Goal: Task Accomplishment & Management: Use online tool/utility

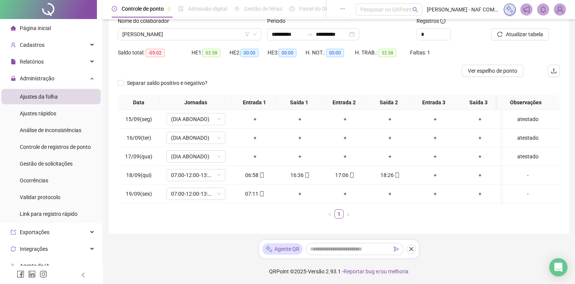
click at [48, 98] on span "Ajustes da folha" at bounding box center [39, 97] width 38 height 6
click at [49, 58] on div "Relatórios" at bounding box center [51, 61] width 99 height 15
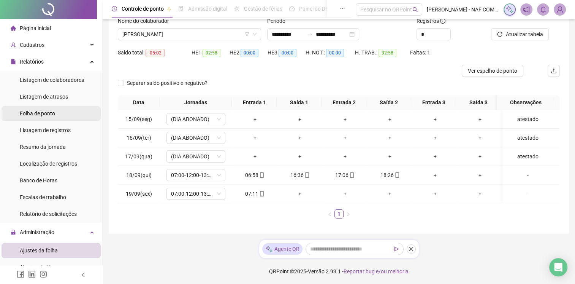
click at [49, 110] on span "Folha de ponto" at bounding box center [37, 113] width 35 height 6
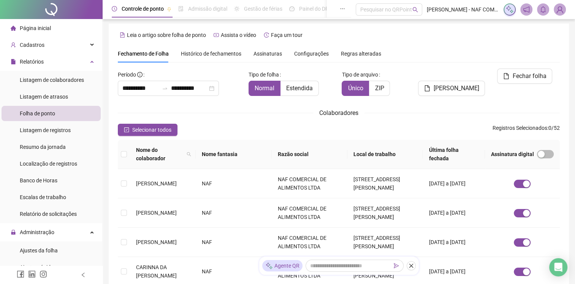
scroll to position [10, 0]
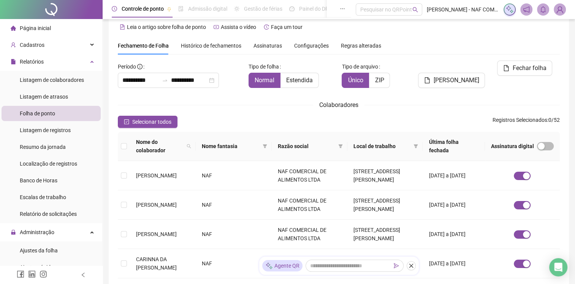
click at [257, 44] on span "Assinaturas" at bounding box center [268, 45] width 29 height 5
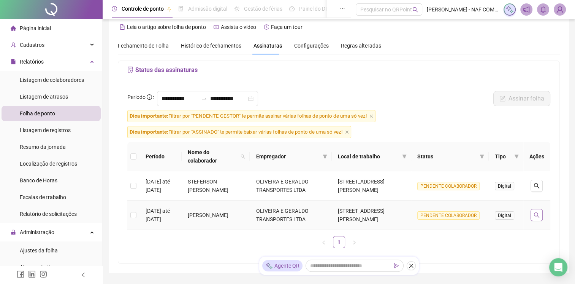
click at [540, 209] on button "button" at bounding box center [537, 215] width 12 height 12
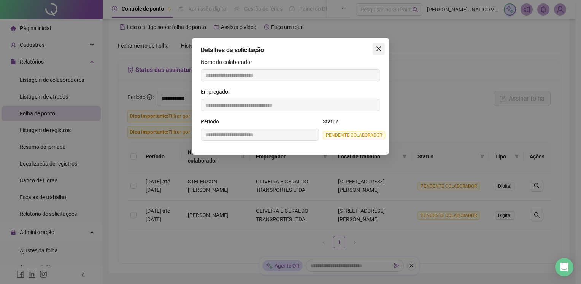
click at [378, 48] on icon "close" at bounding box center [379, 49] width 6 height 6
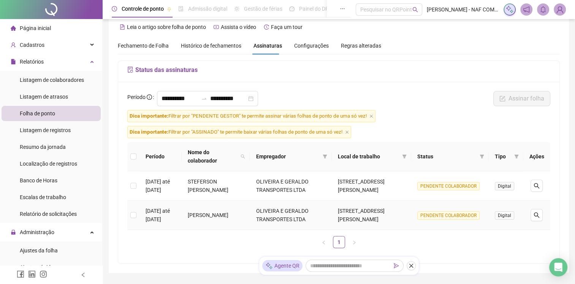
click at [446, 211] on span "PENDENTE COLABORADOR" at bounding box center [449, 215] width 62 height 8
click at [507, 211] on span "Digital" at bounding box center [504, 215] width 19 height 8
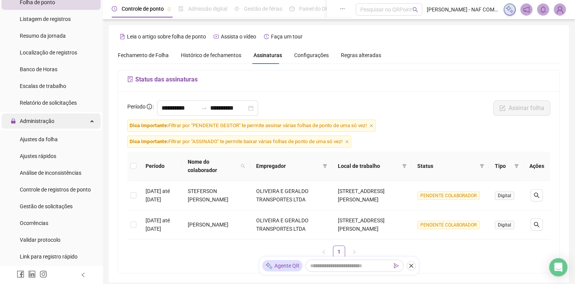
scroll to position [152, 0]
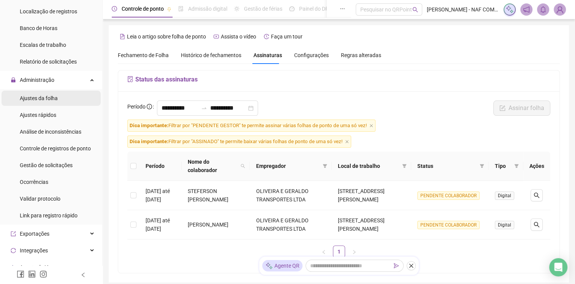
click at [41, 100] on span "Ajustes da folha" at bounding box center [39, 98] width 38 height 6
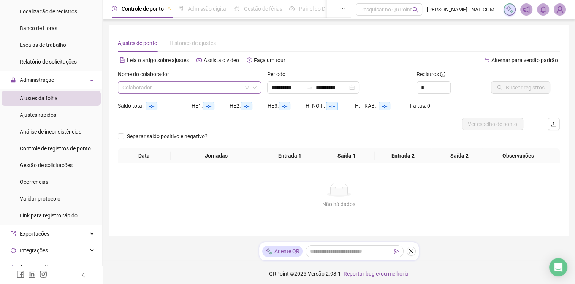
click at [176, 85] on input "search" at bounding box center [185, 87] width 127 height 11
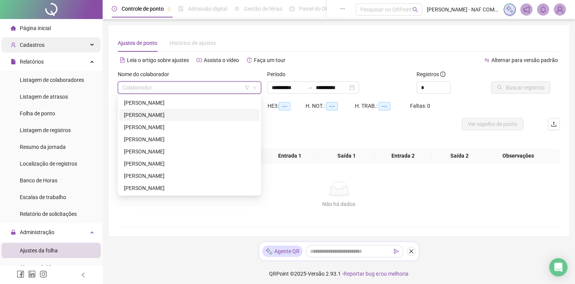
click at [54, 49] on div "Cadastros" at bounding box center [51, 44] width 99 height 15
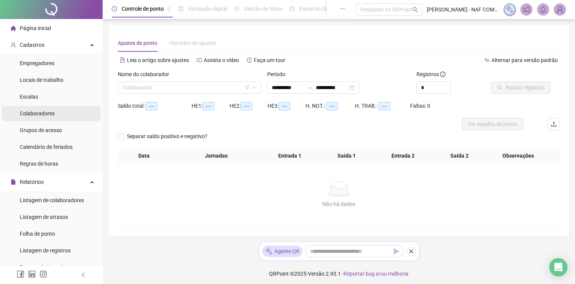
click at [57, 119] on li "Colaboradores" at bounding box center [51, 113] width 99 height 15
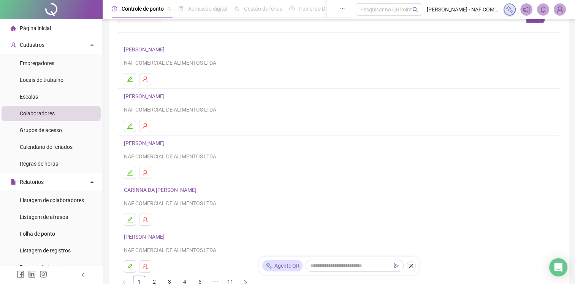
scroll to position [102, 0]
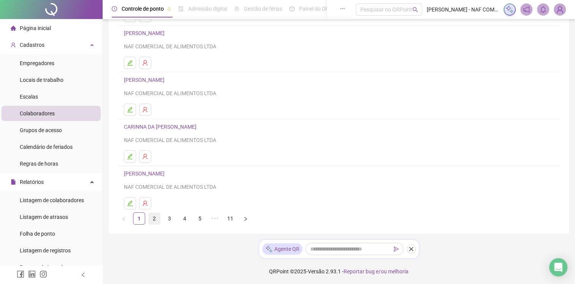
click at [151, 218] on link "2" at bounding box center [154, 218] width 11 height 11
click at [171, 219] on link "3" at bounding box center [169, 218] width 11 height 11
click at [181, 220] on link "4" at bounding box center [184, 218] width 11 height 11
click at [199, 219] on link "5" at bounding box center [199, 218] width 11 height 11
click at [212, 219] on link "6" at bounding box center [215, 218] width 11 height 11
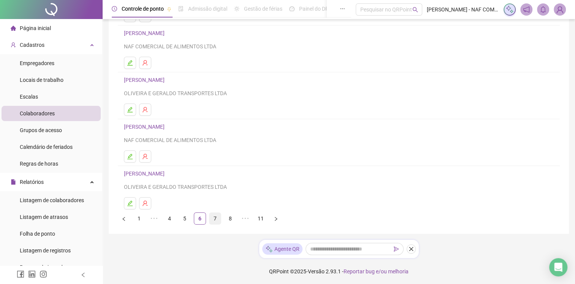
click at [218, 219] on link "7" at bounding box center [215, 218] width 11 height 11
click at [217, 219] on link "8" at bounding box center [215, 218] width 11 height 11
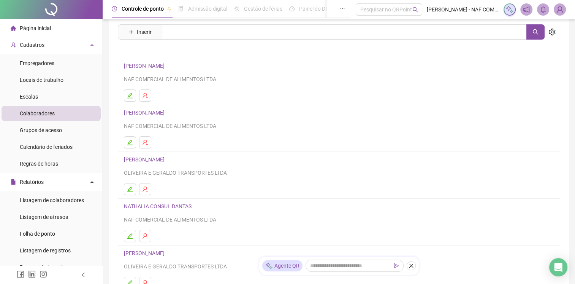
scroll to position [0, 0]
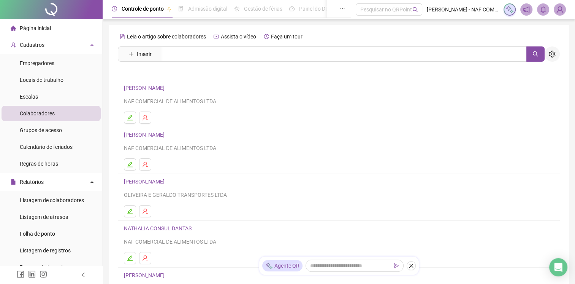
click at [549, 51] on icon "setting" at bounding box center [552, 54] width 7 height 7
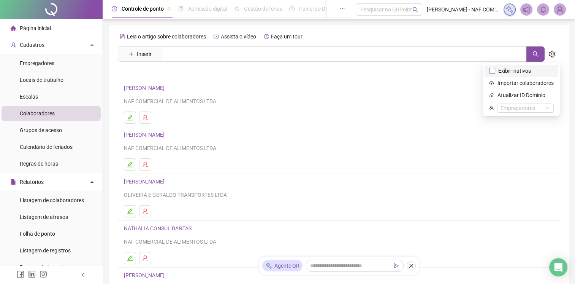
click at [524, 71] on span "Exibir inativos" at bounding box center [514, 71] width 39 height 8
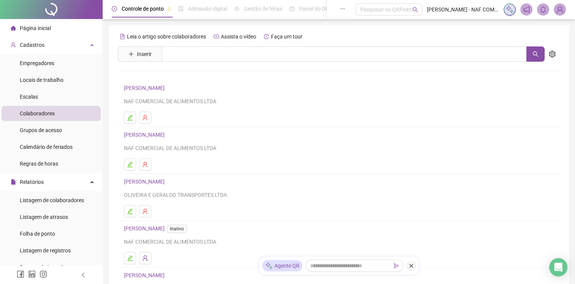
scroll to position [102, 0]
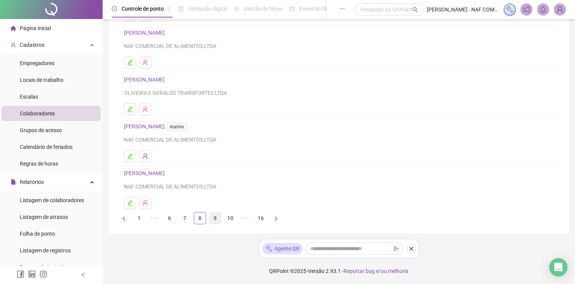
click at [215, 219] on link "9" at bounding box center [215, 217] width 11 height 11
click at [212, 219] on link "10" at bounding box center [215, 217] width 11 height 11
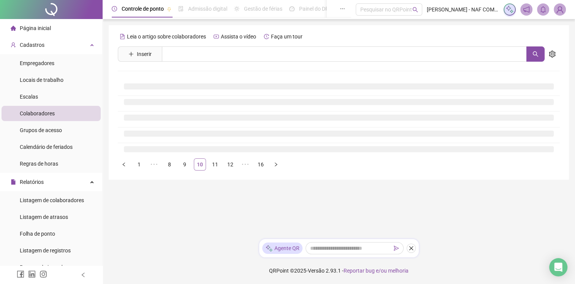
scroll to position [0, 0]
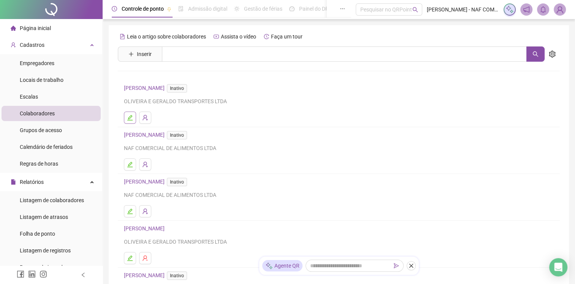
click at [134, 120] on button "button" at bounding box center [130, 117] width 12 height 12
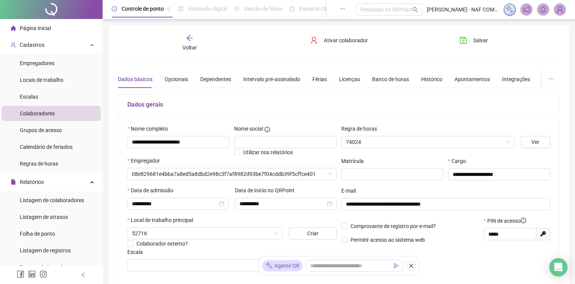
type input "**********"
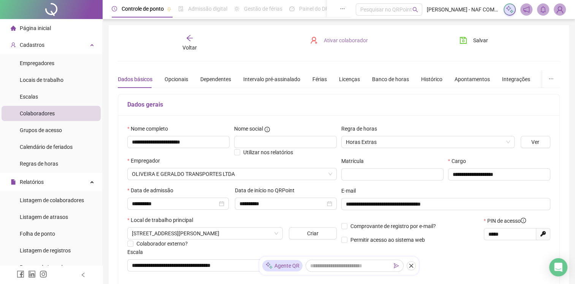
click at [346, 41] on span "Ativar colaborador" at bounding box center [346, 40] width 44 height 8
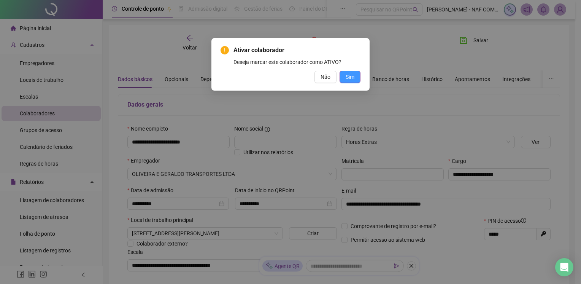
click at [351, 76] on span "Sim" at bounding box center [350, 77] width 9 height 8
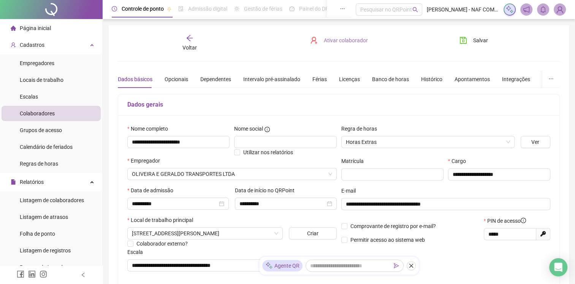
click at [333, 44] on span "Ativar colaborador" at bounding box center [346, 40] width 44 height 8
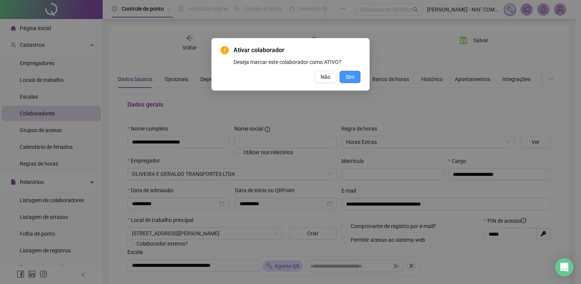
click at [345, 75] on button "Sim" at bounding box center [350, 77] width 21 height 12
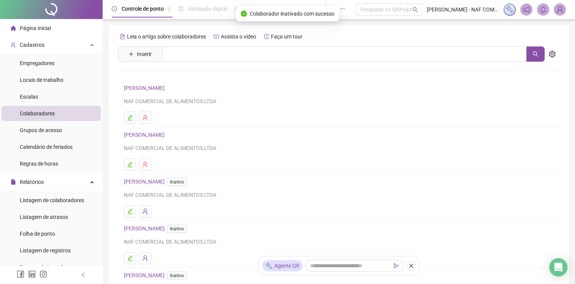
scroll to position [102, 0]
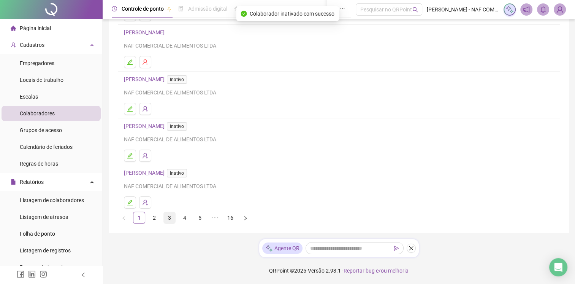
click at [166, 219] on link "3" at bounding box center [169, 217] width 11 height 11
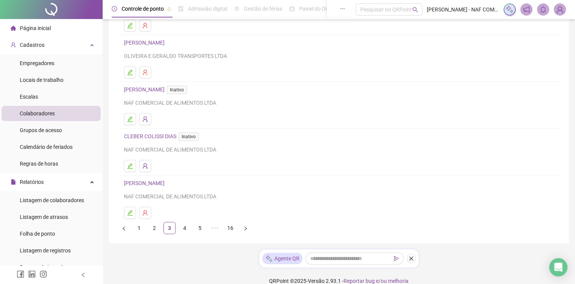
scroll to position [102, 0]
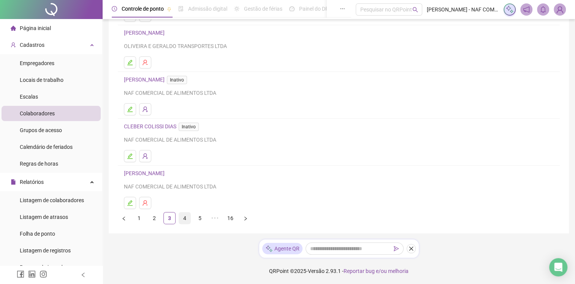
click at [187, 220] on link "4" at bounding box center [184, 217] width 11 height 11
click at [196, 216] on link "5" at bounding box center [199, 217] width 11 height 11
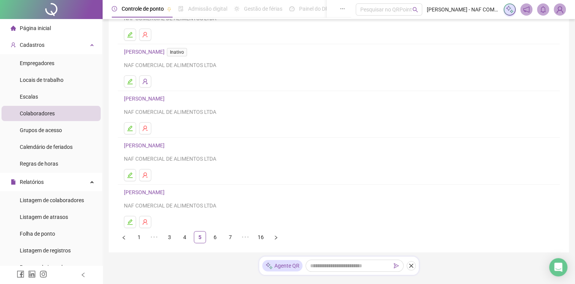
scroll to position [0, 0]
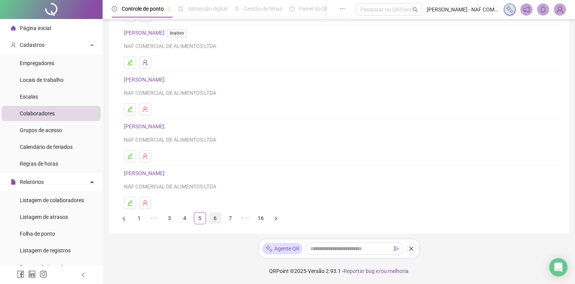
click at [214, 217] on link "6" at bounding box center [215, 217] width 11 height 11
click at [218, 218] on link "7" at bounding box center [215, 217] width 11 height 11
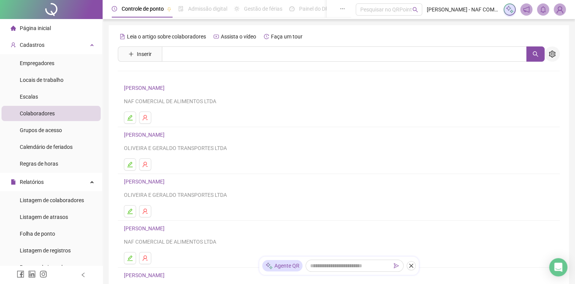
click at [557, 54] on button "button" at bounding box center [552, 53] width 15 height 15
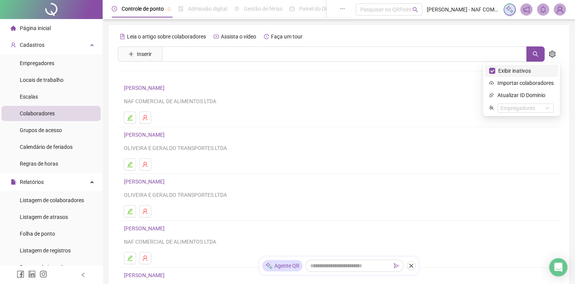
click at [535, 74] on span "Exibir inativos" at bounding box center [521, 71] width 65 height 8
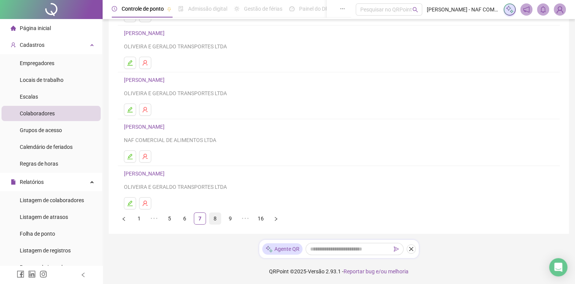
click at [216, 215] on link "8" at bounding box center [215, 218] width 11 height 11
click at [220, 218] on link "9" at bounding box center [215, 217] width 11 height 11
click at [221, 218] on link "10" at bounding box center [215, 217] width 11 height 11
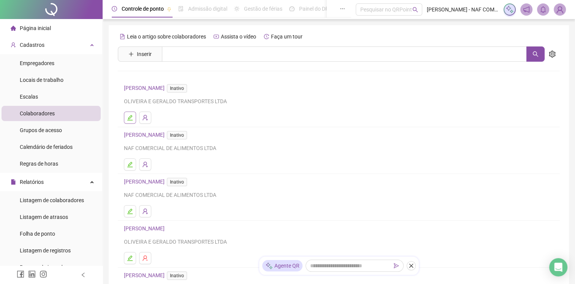
click at [133, 118] on button "button" at bounding box center [130, 117] width 12 height 12
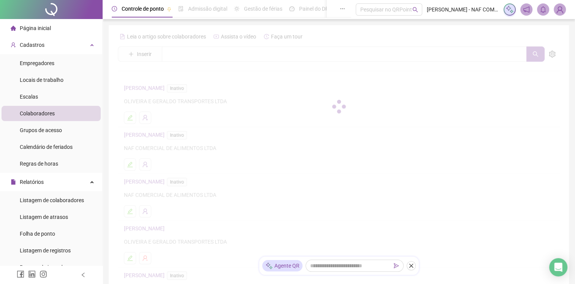
click at [184, 88] on div at bounding box center [339, 106] width 442 height 152
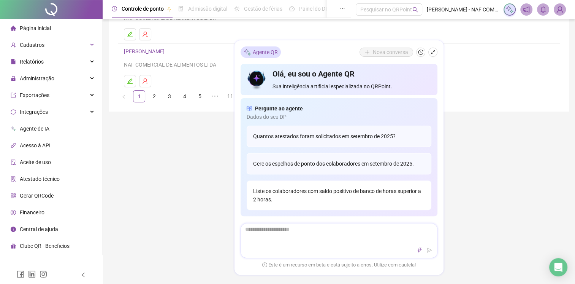
scroll to position [228, 0]
click at [432, 53] on icon "shrink" at bounding box center [432, 51] width 5 height 5
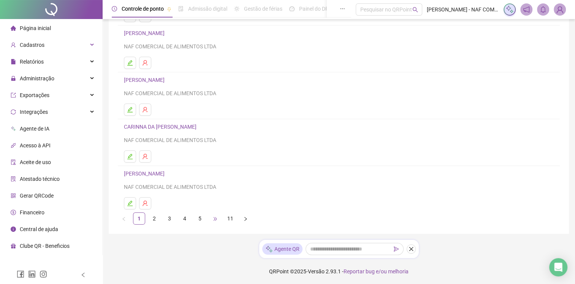
click at [218, 219] on span "•••" at bounding box center [215, 218] width 12 height 12
click at [232, 220] on link "8" at bounding box center [230, 218] width 11 height 11
click at [232, 221] on link "10" at bounding box center [230, 218] width 11 height 11
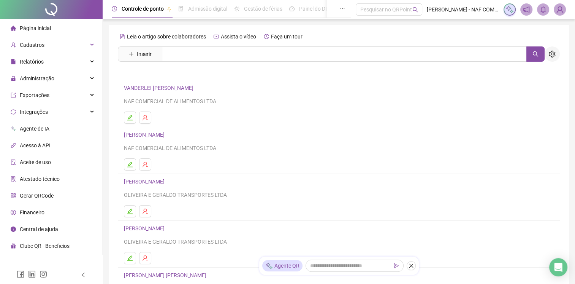
click at [555, 53] on icon "setting" at bounding box center [552, 54] width 6 height 7
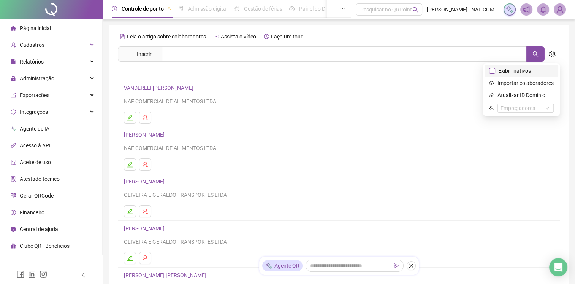
click at [511, 72] on span "Exibir inativos" at bounding box center [514, 71] width 39 height 8
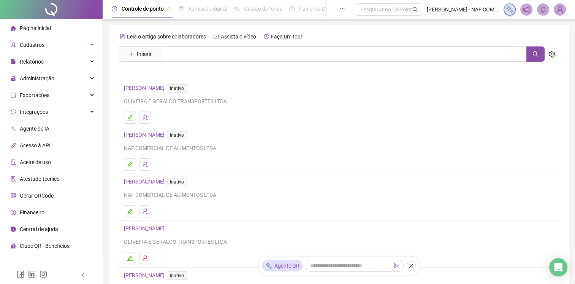
click at [141, 93] on div "[PERSON_NAME] E GERALDO TRANSPORTES LTDA" at bounding box center [339, 94] width 430 height 22
click at [142, 120] on icon "user-add" at bounding box center [145, 117] width 6 height 6
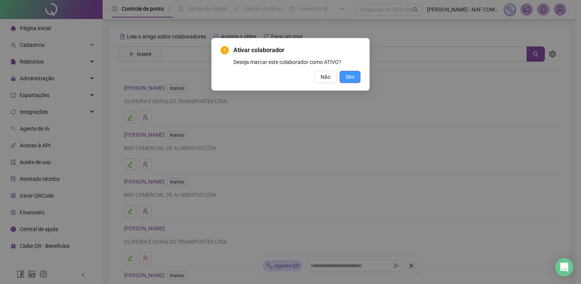
click at [354, 76] on span "Sim" at bounding box center [350, 77] width 9 height 8
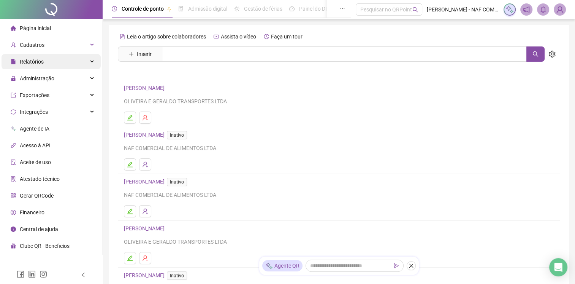
click at [41, 59] on span "Relatórios" at bounding box center [32, 62] width 24 height 6
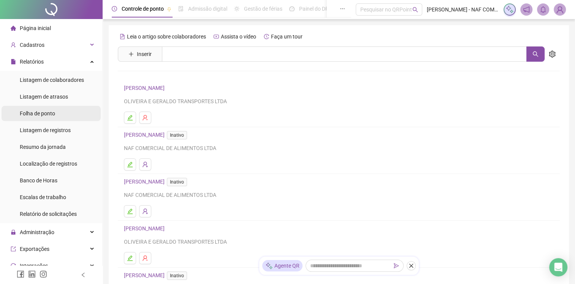
click at [50, 113] on span "Folha de ponto" at bounding box center [37, 113] width 35 height 6
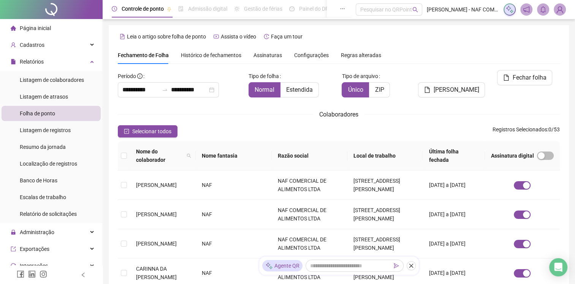
scroll to position [10, 0]
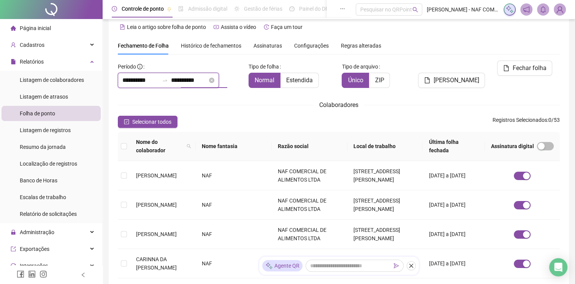
click at [208, 79] on input "**********" at bounding box center [189, 80] width 37 height 9
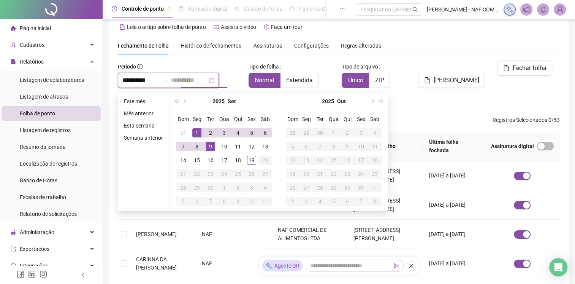
type input "**********"
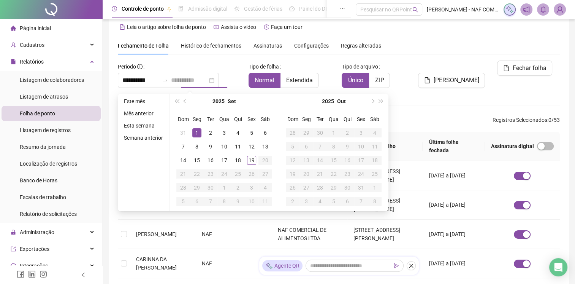
click at [197, 131] on div "1" at bounding box center [196, 132] width 9 height 9
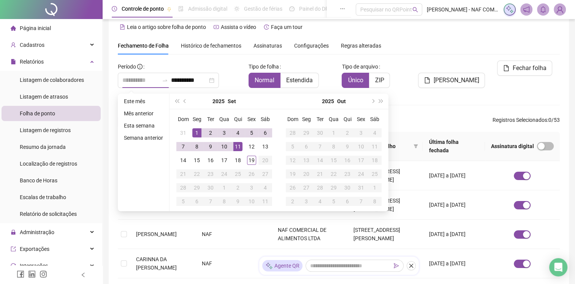
click at [237, 145] on div "11" at bounding box center [237, 146] width 9 height 9
type input "**********"
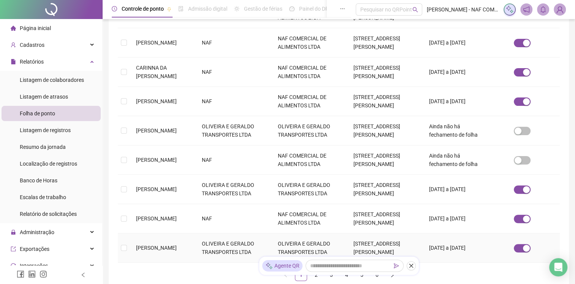
scroll to position [254, 0]
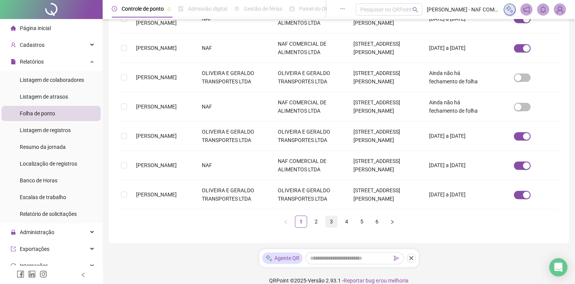
click at [327, 216] on link "3" at bounding box center [331, 221] width 11 height 11
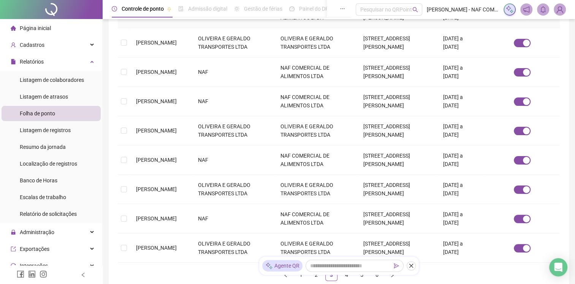
scroll to position [204, 0]
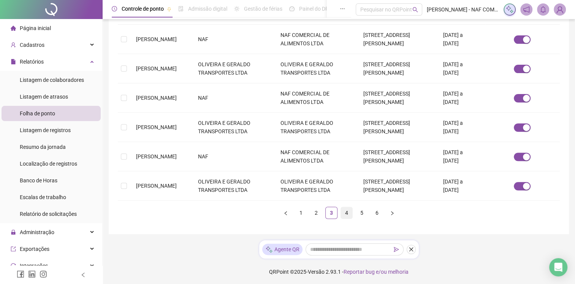
click at [343, 213] on link "4" at bounding box center [346, 212] width 11 height 11
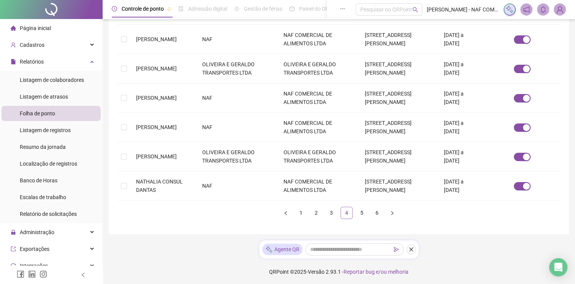
scroll to position [14, 0]
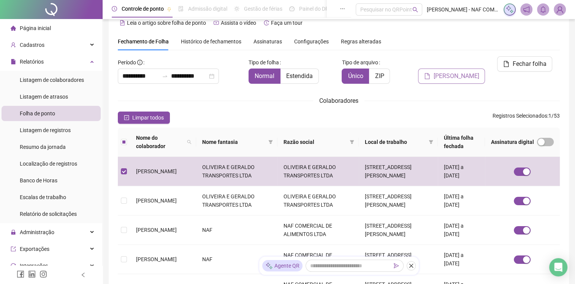
click at [446, 71] on span "[PERSON_NAME]" at bounding box center [456, 75] width 46 height 9
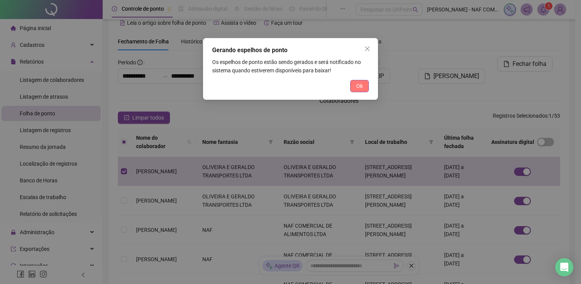
click at [362, 82] on span "Ok" at bounding box center [359, 86] width 6 height 8
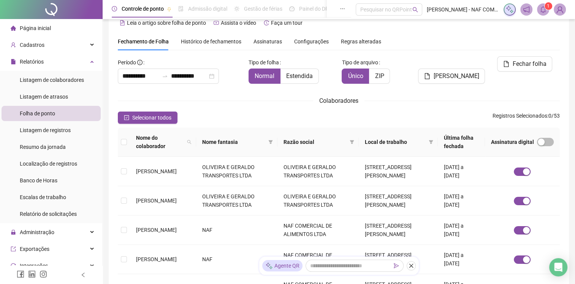
click at [544, 10] on icon "bell" at bounding box center [543, 9] width 7 height 7
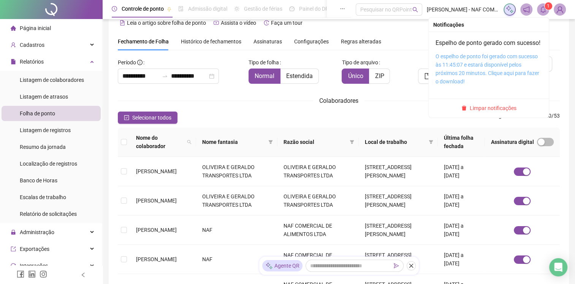
click at [485, 68] on link "O espelho de ponto foi gerado com sucesso às 11:45:07 e estará disponível pelos…" at bounding box center [488, 68] width 104 height 31
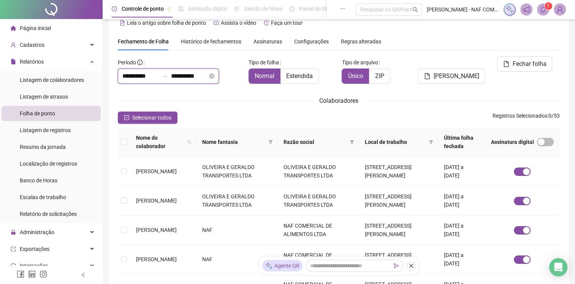
click at [208, 75] on input "**********" at bounding box center [189, 75] width 37 height 9
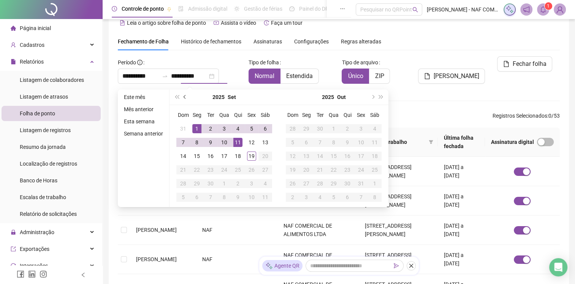
click at [184, 98] on span "prev-year" at bounding box center [186, 97] width 4 height 4
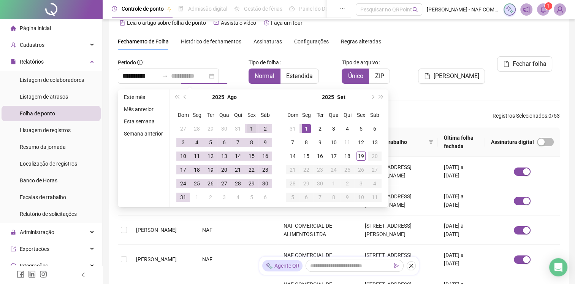
type input "**********"
click at [248, 127] on div "1" at bounding box center [251, 128] width 9 height 9
click at [184, 197] on div "31" at bounding box center [183, 196] width 9 height 9
type input "**********"
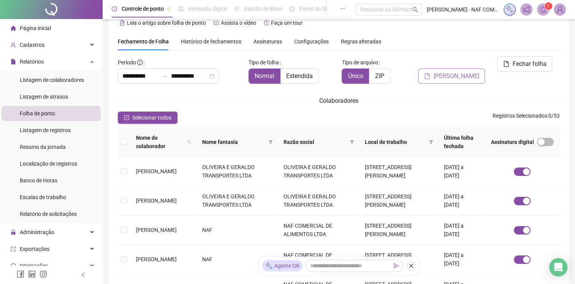
click at [459, 71] on span "[PERSON_NAME]" at bounding box center [456, 75] width 46 height 9
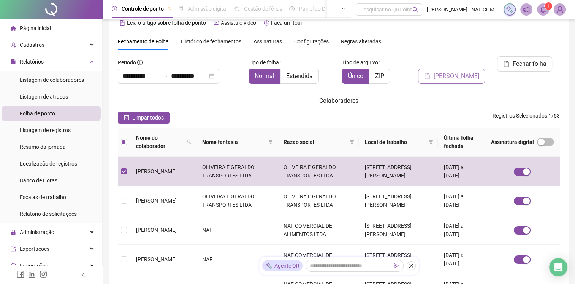
click at [470, 71] on span "[PERSON_NAME]" at bounding box center [456, 75] width 46 height 9
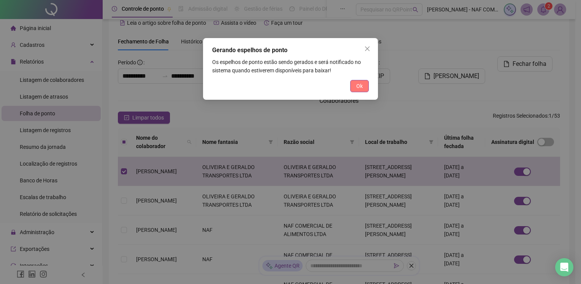
click at [360, 87] on span "Ok" at bounding box center [359, 86] width 6 height 8
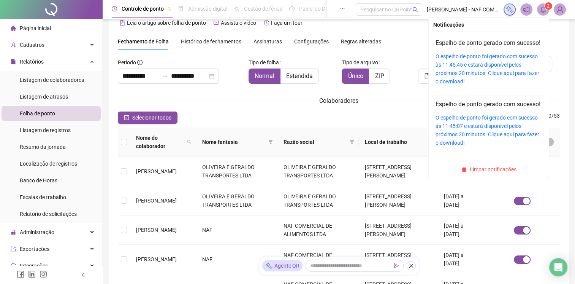
click at [543, 10] on icon "bell" at bounding box center [543, 9] width 7 height 7
click at [494, 72] on link "O espelho de ponto foi gerado com sucesso às 11:45:45 e estará disponível pelos…" at bounding box center [488, 68] width 104 height 31
